Goal: Task Accomplishment & Management: Manage account settings

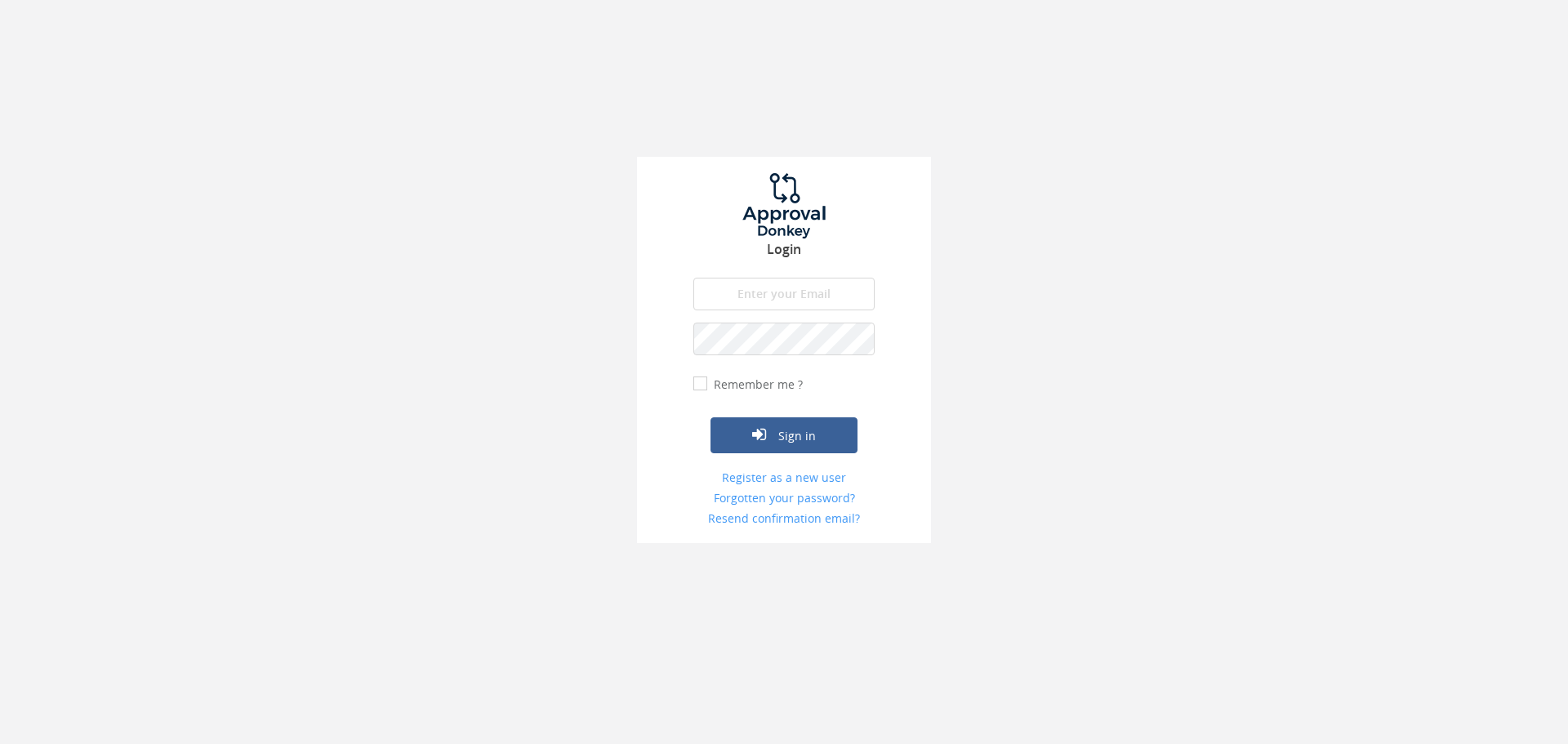
click at [736, 294] on input "email" at bounding box center [784, 294] width 181 height 33
type input "[EMAIL_ADDRESS][DOMAIN_NAME]"
click at [711, 417] on button "Sign in" at bounding box center [784, 435] width 147 height 36
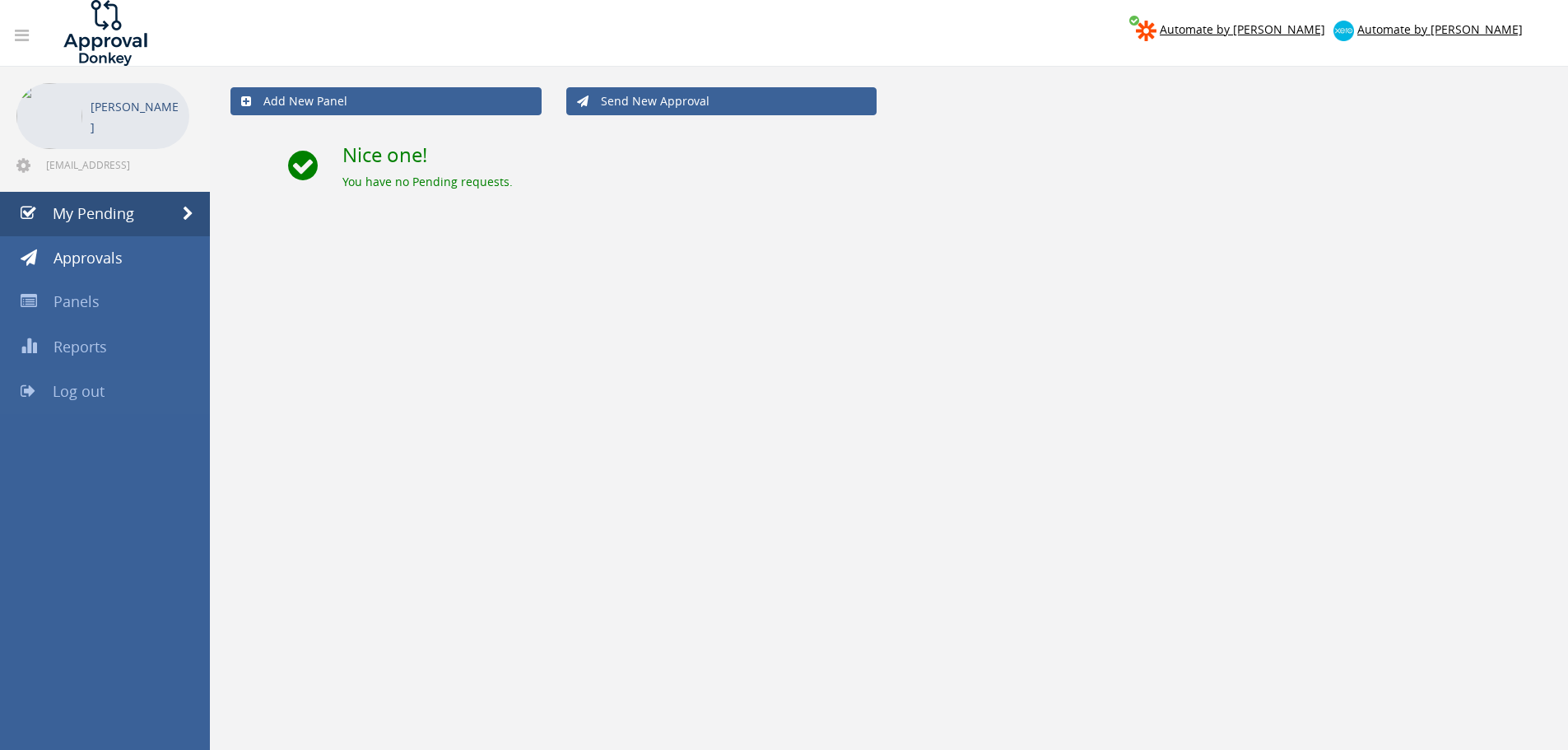
click at [108, 391] on link "Log out" at bounding box center [105, 391] width 210 height 45
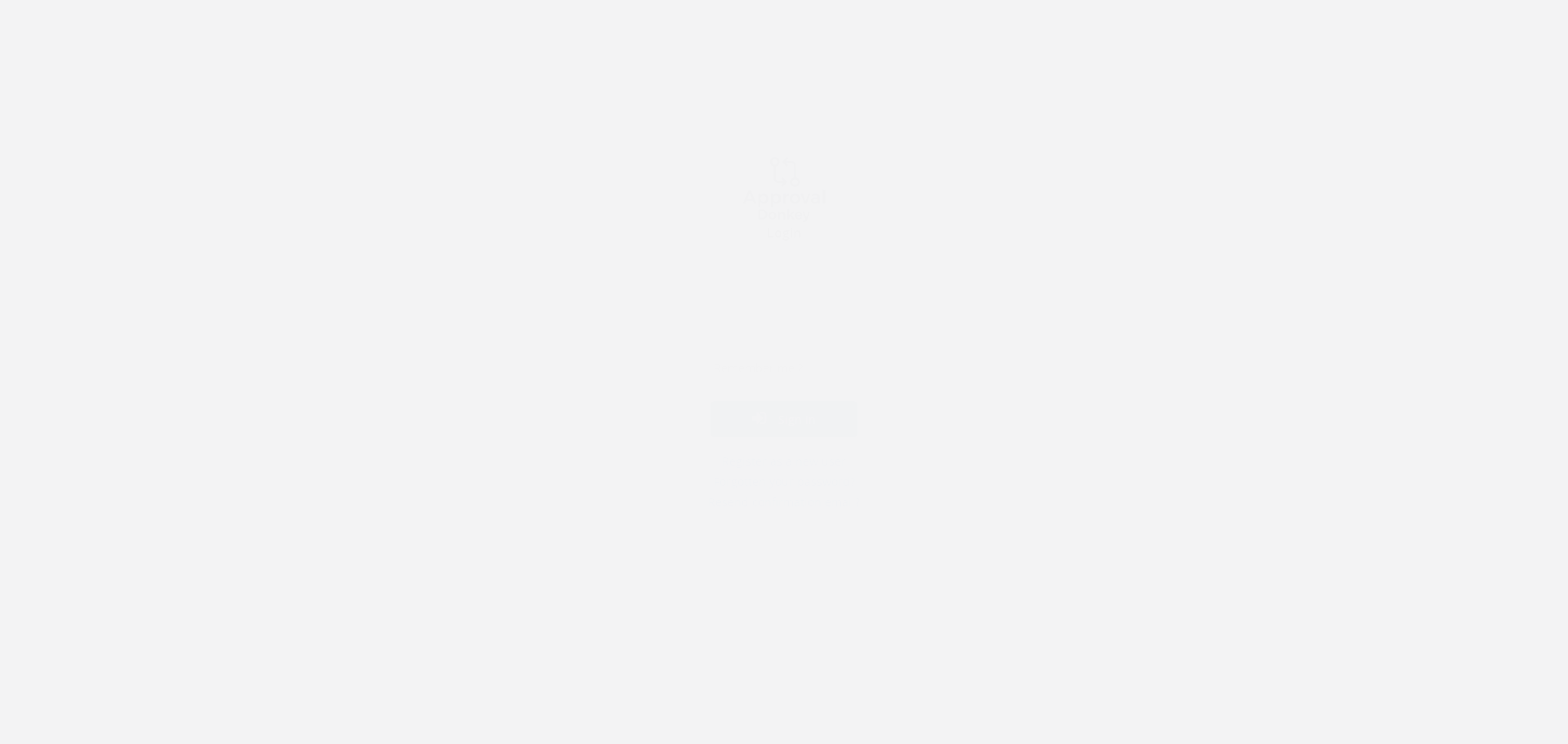
click at [769, 289] on input "email" at bounding box center [784, 294] width 181 height 33
type input "[EMAIL_ADDRESS][DOMAIN_NAME]"
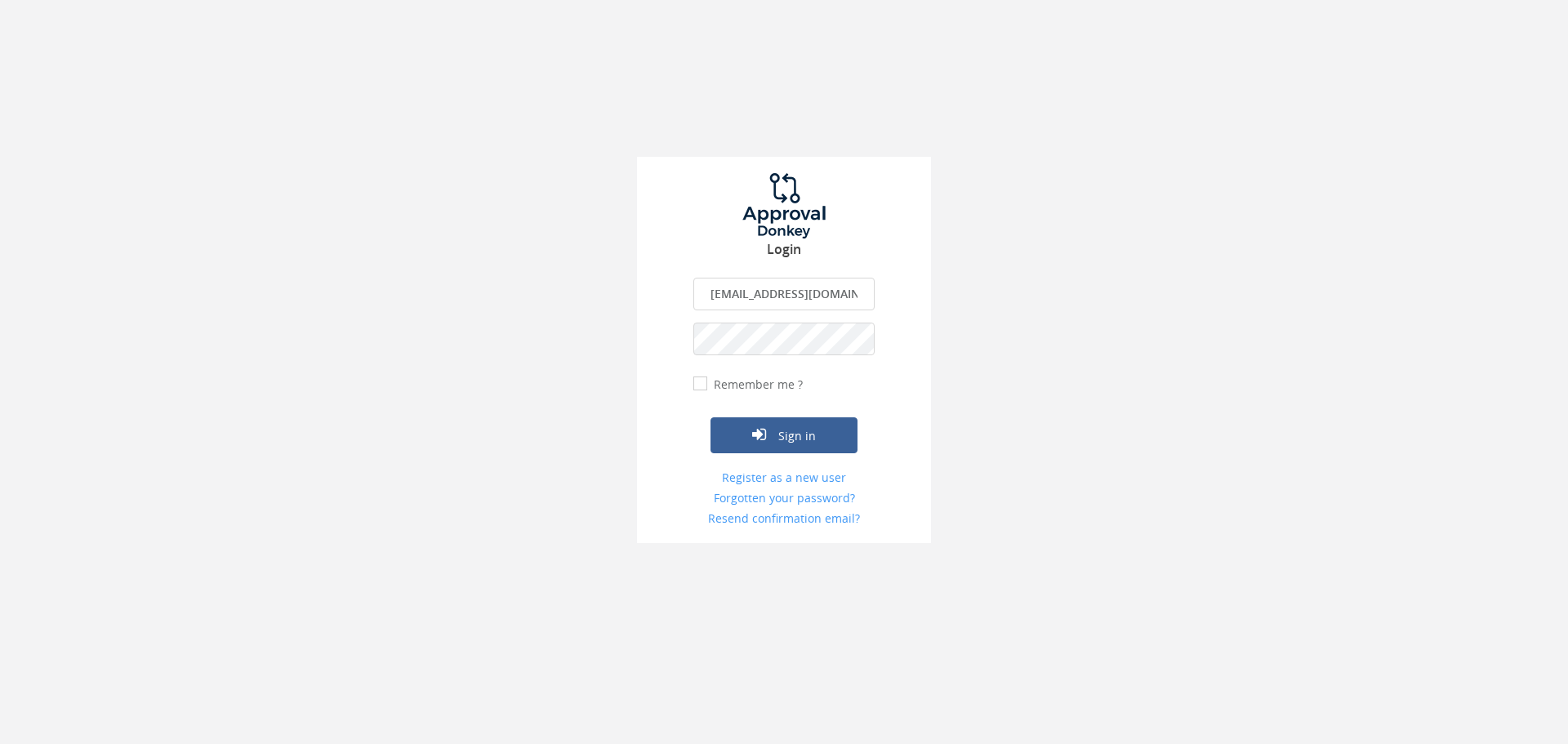
click at [711, 417] on button "Sign in" at bounding box center [784, 435] width 147 height 36
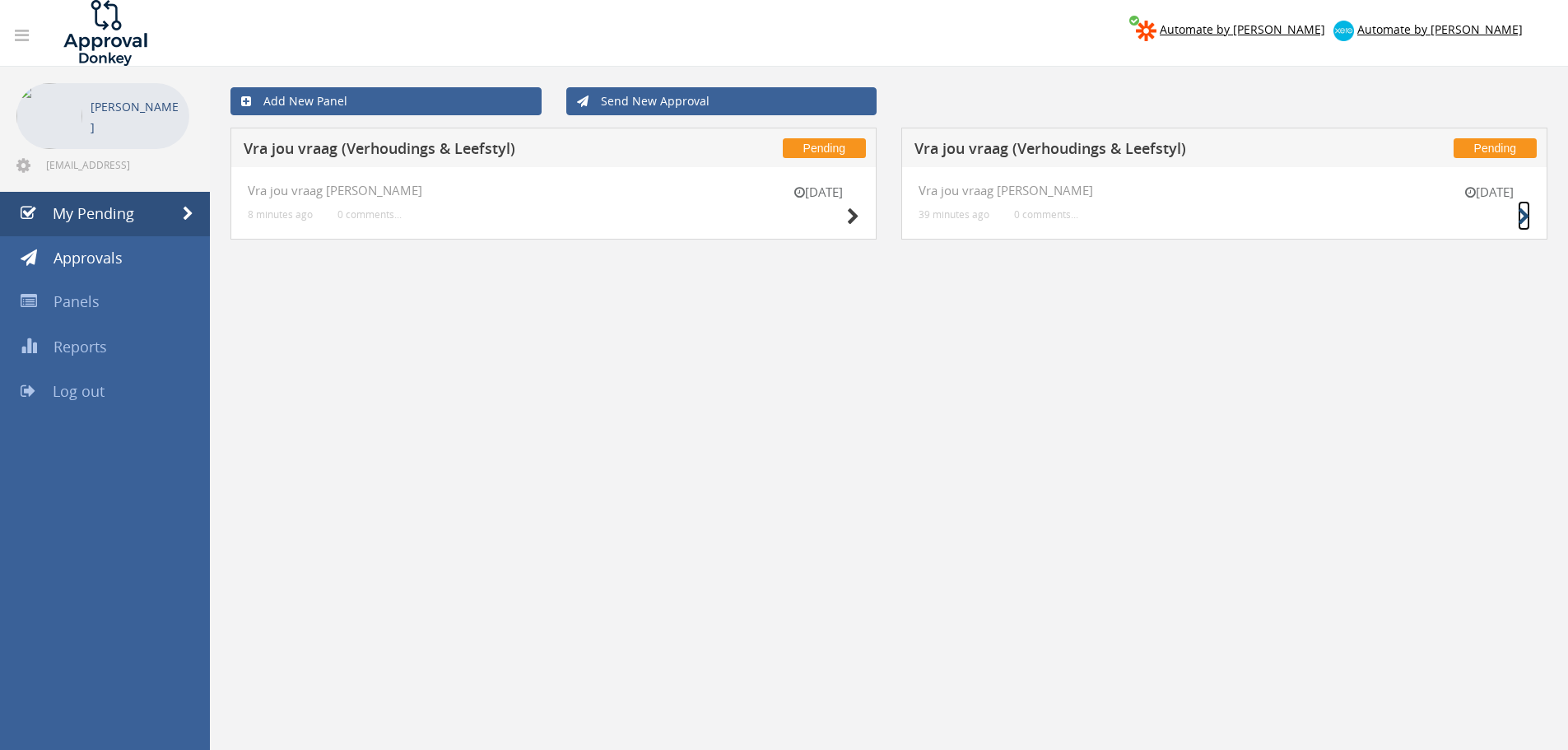
click at [1525, 219] on icon at bounding box center [1523, 217] width 13 height 18
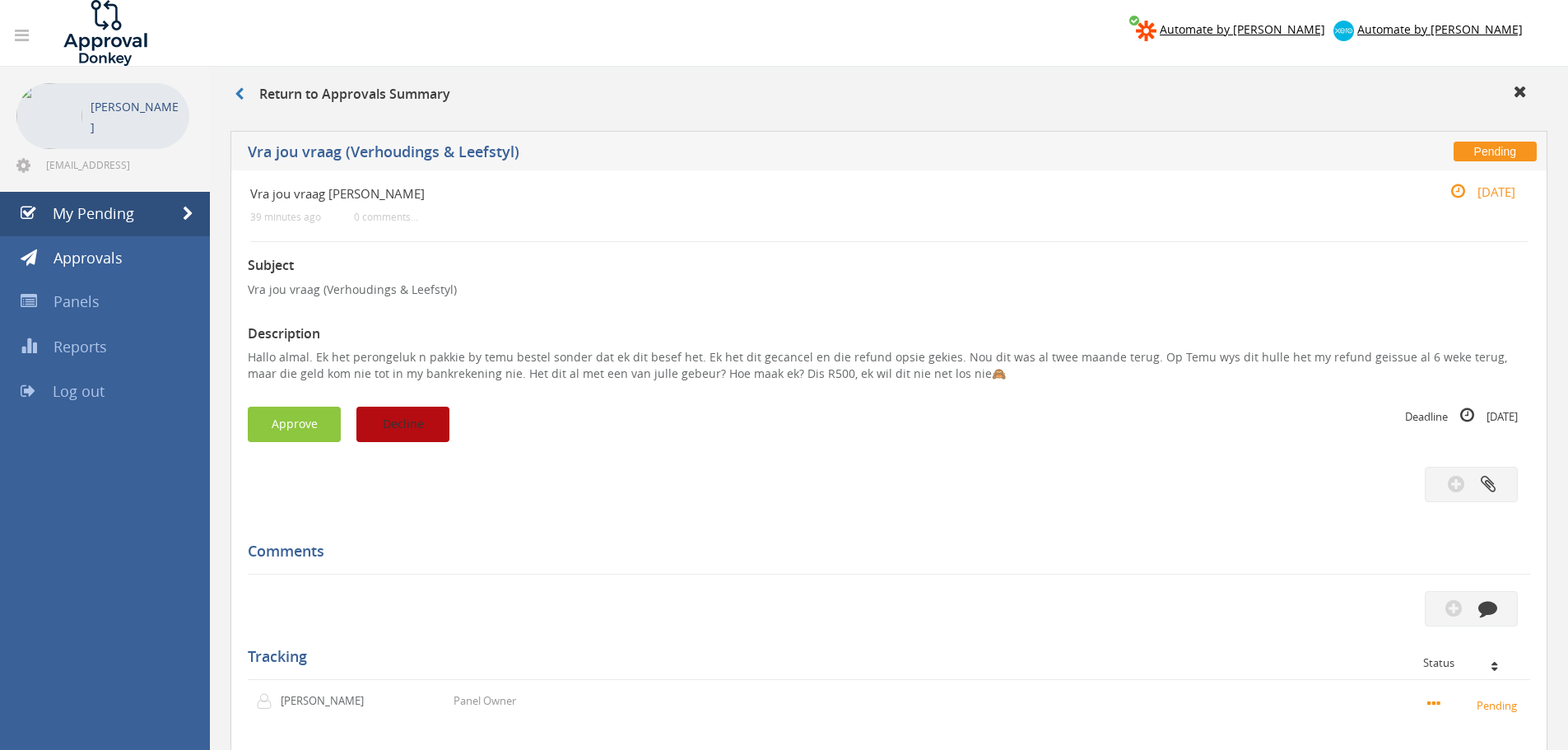
click at [441, 426] on button "Decline" at bounding box center [403, 425] width 93 height 35
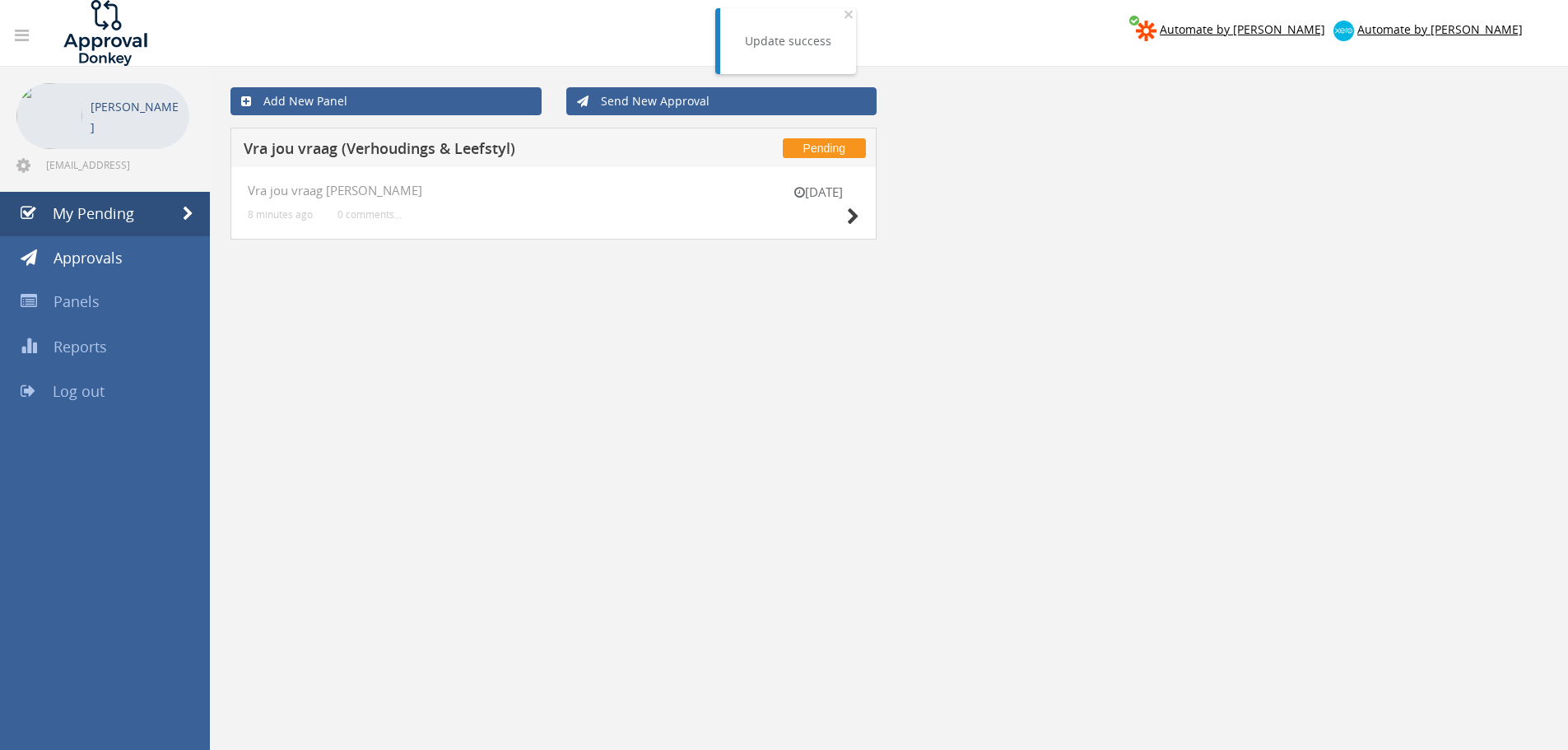
click at [845, 214] on div "[DATE]" at bounding box center [818, 207] width 82 height 47
click at [849, 220] on icon at bounding box center [853, 217] width 13 height 18
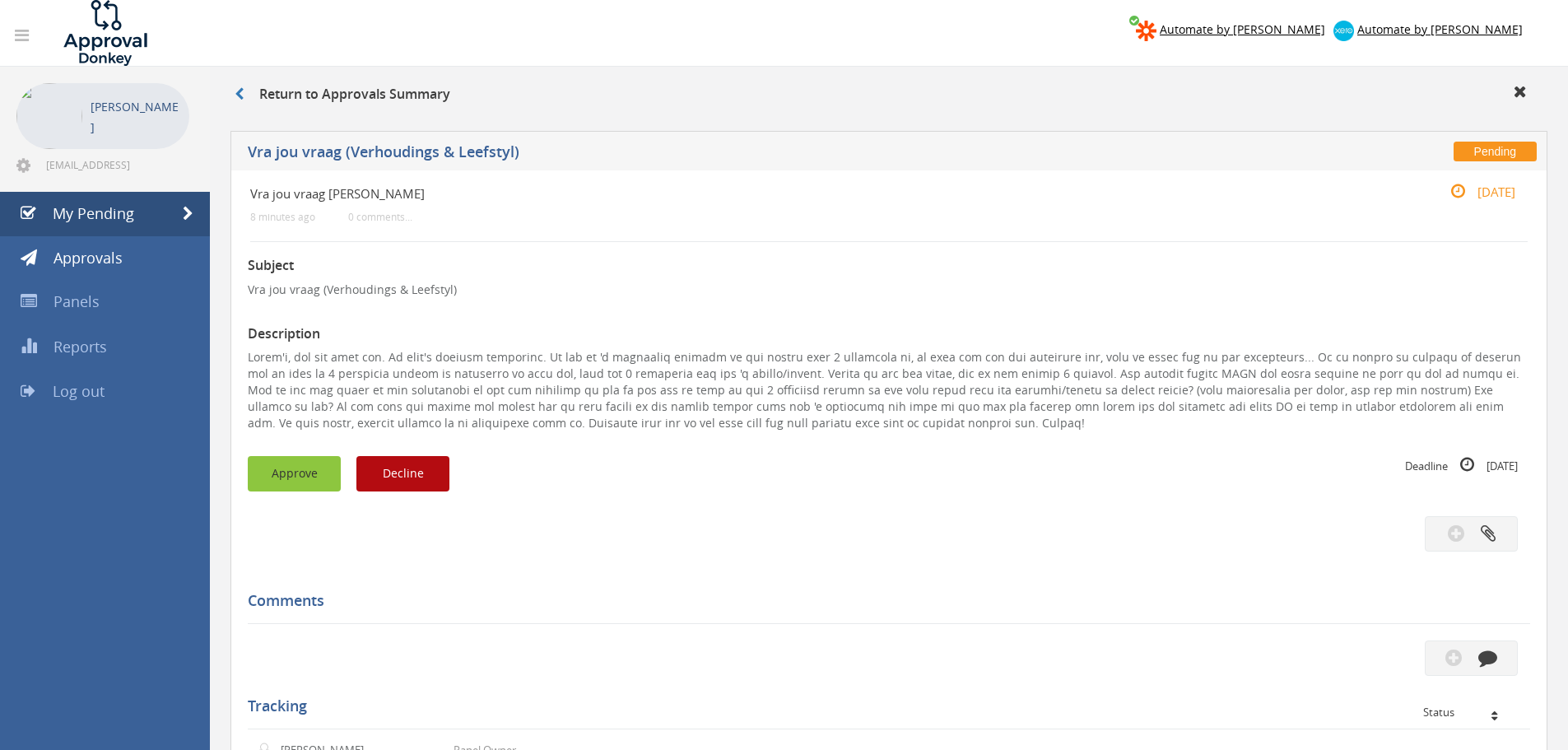
click at [286, 469] on button "Approve" at bounding box center [294, 473] width 93 height 35
